Goal: Download file/media

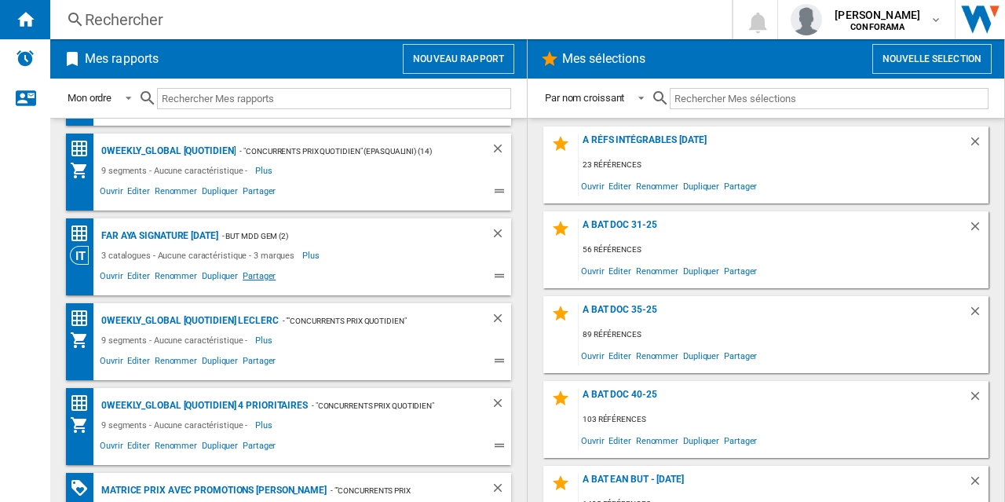
scroll to position [79, 0]
click at [113, 359] on span "Ouvrir" at bounding box center [110, 361] width 27 height 19
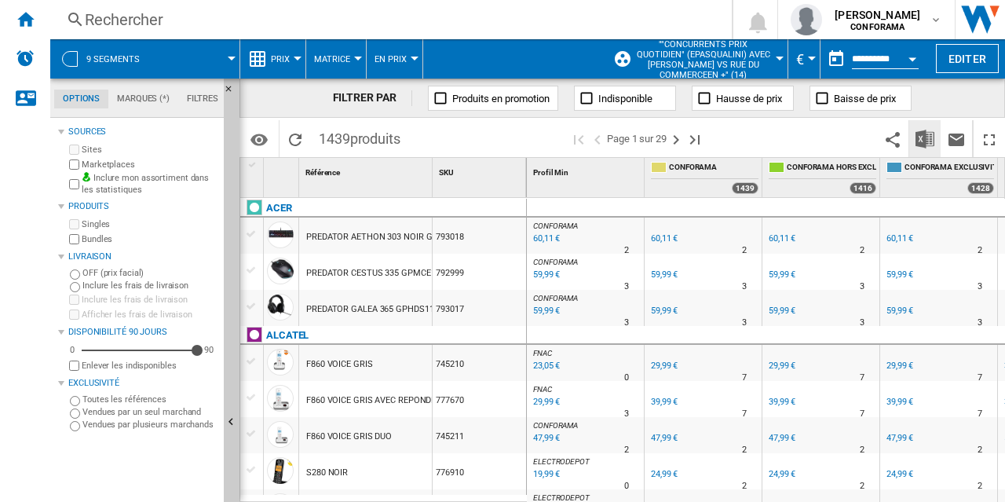
click at [927, 142] on img "Télécharger au format Excel" at bounding box center [924, 139] width 19 height 19
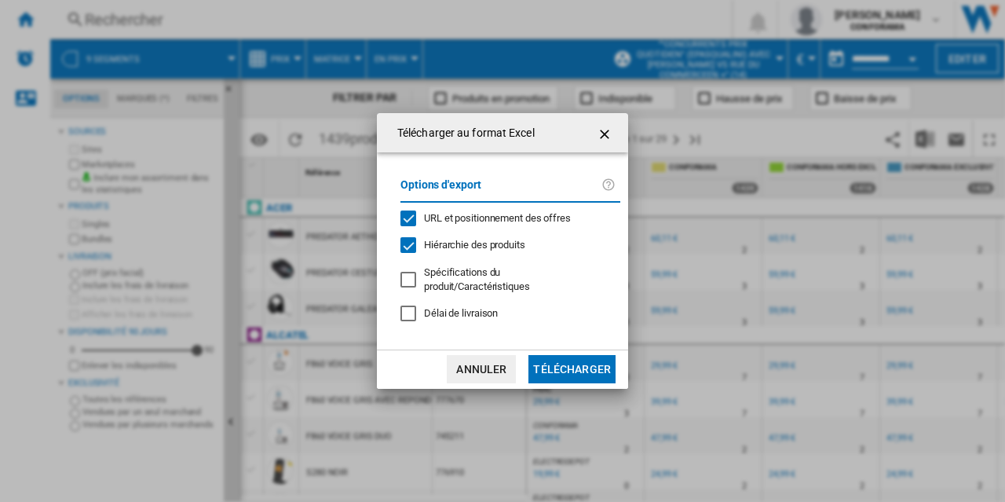
click at [582, 360] on button "Télécharger" at bounding box center [571, 369] width 87 height 28
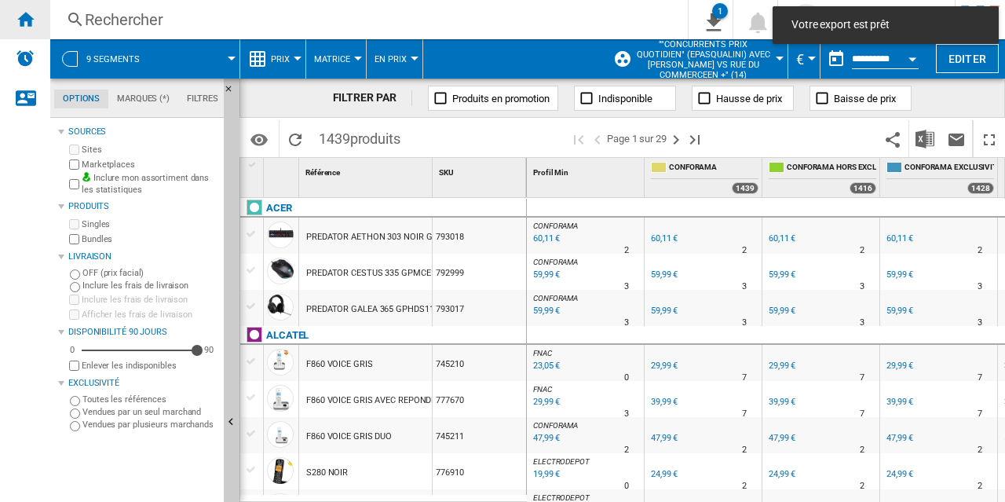
click at [29, 19] on ng-md-icon "Accueil" at bounding box center [25, 18] width 19 height 19
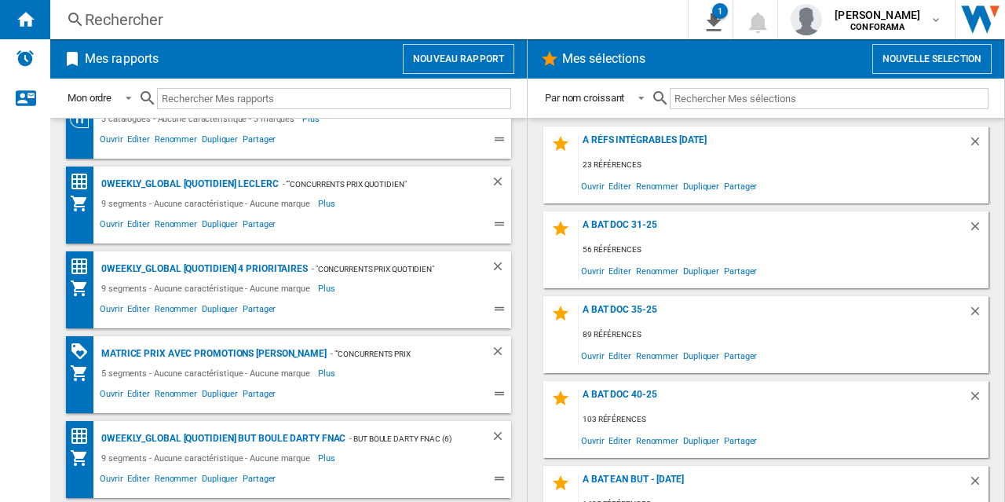
scroll to position [216, 0]
click at [113, 307] on span "Ouvrir" at bounding box center [110, 310] width 27 height 19
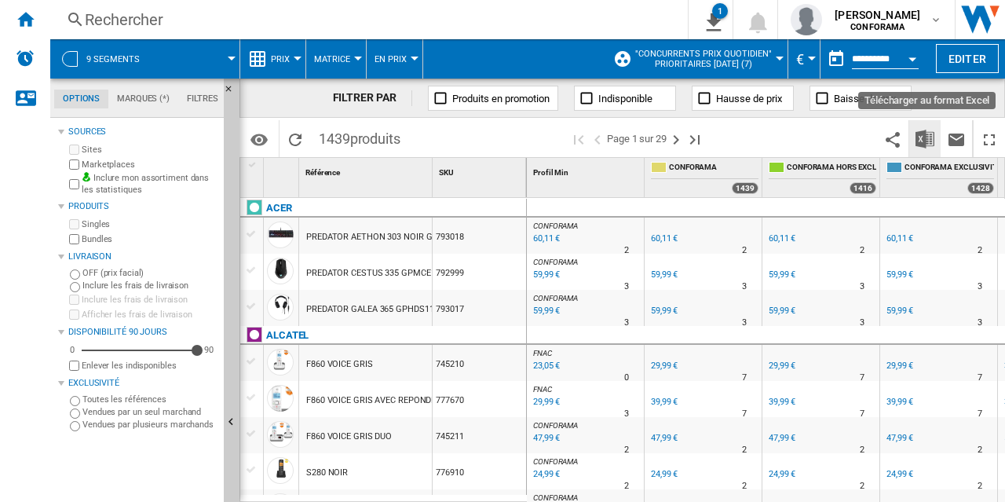
click at [922, 139] on img "Télécharger au format Excel" at bounding box center [924, 139] width 19 height 19
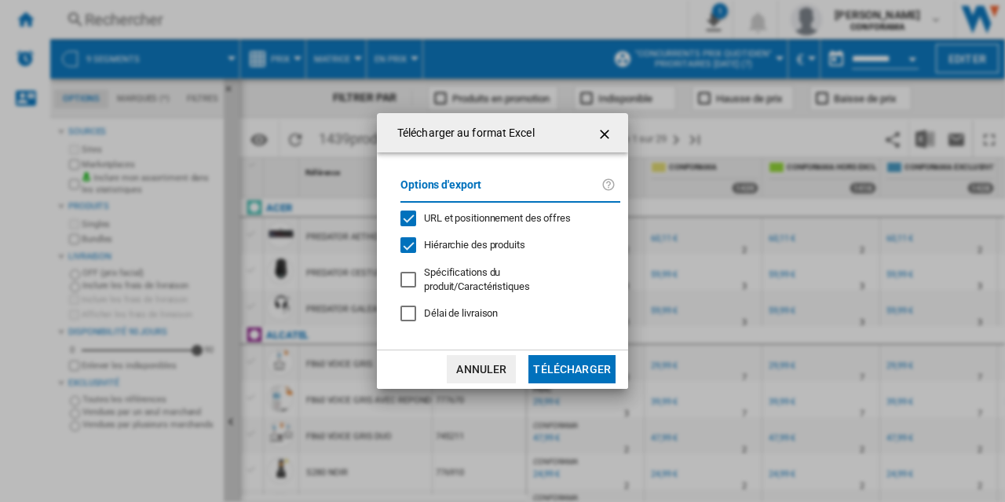
click at [576, 367] on button "Télécharger" at bounding box center [571, 369] width 87 height 28
